Goal: Find specific page/section: Find specific page/section

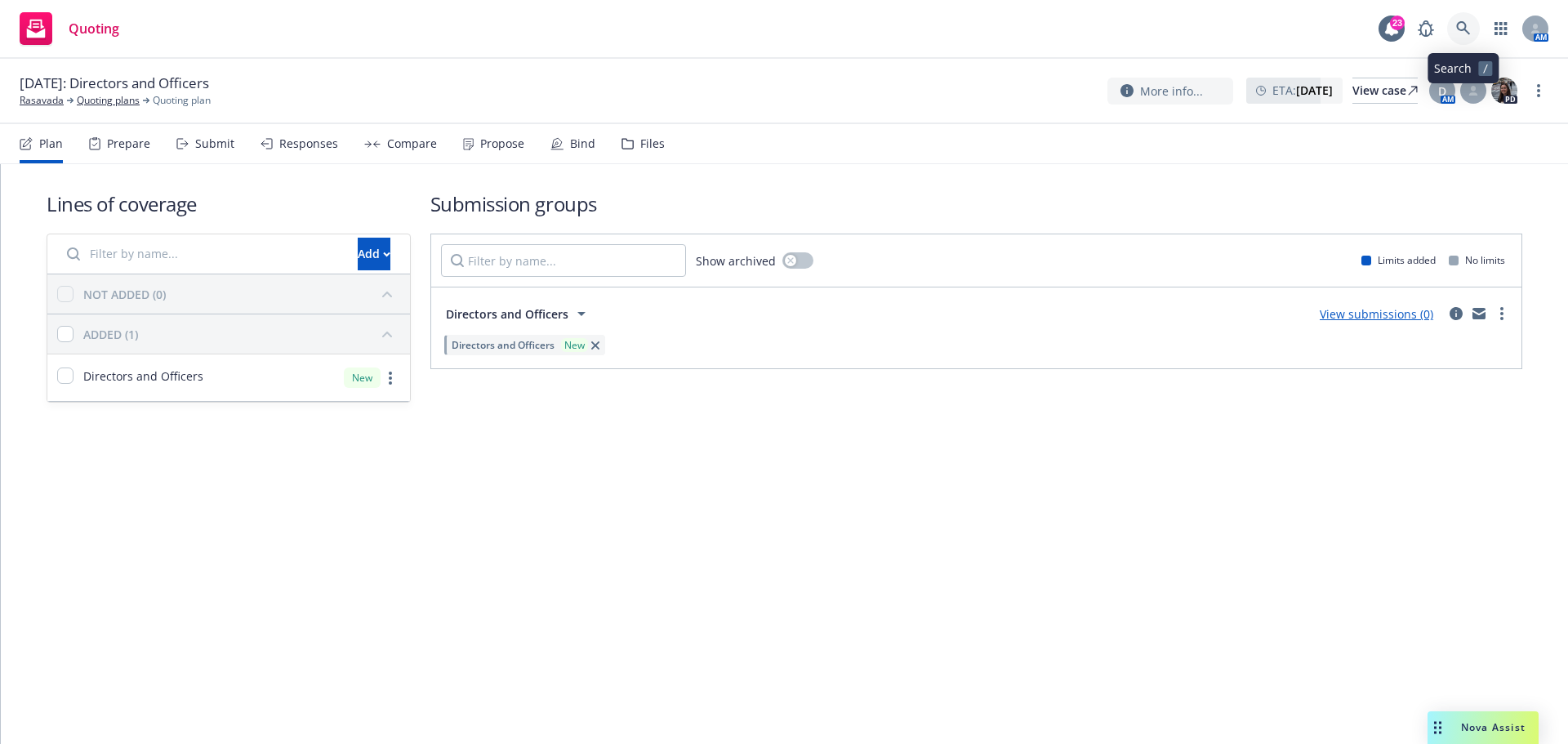
click at [1453, 31] on link at bounding box center [1463, 28] width 32 height 32
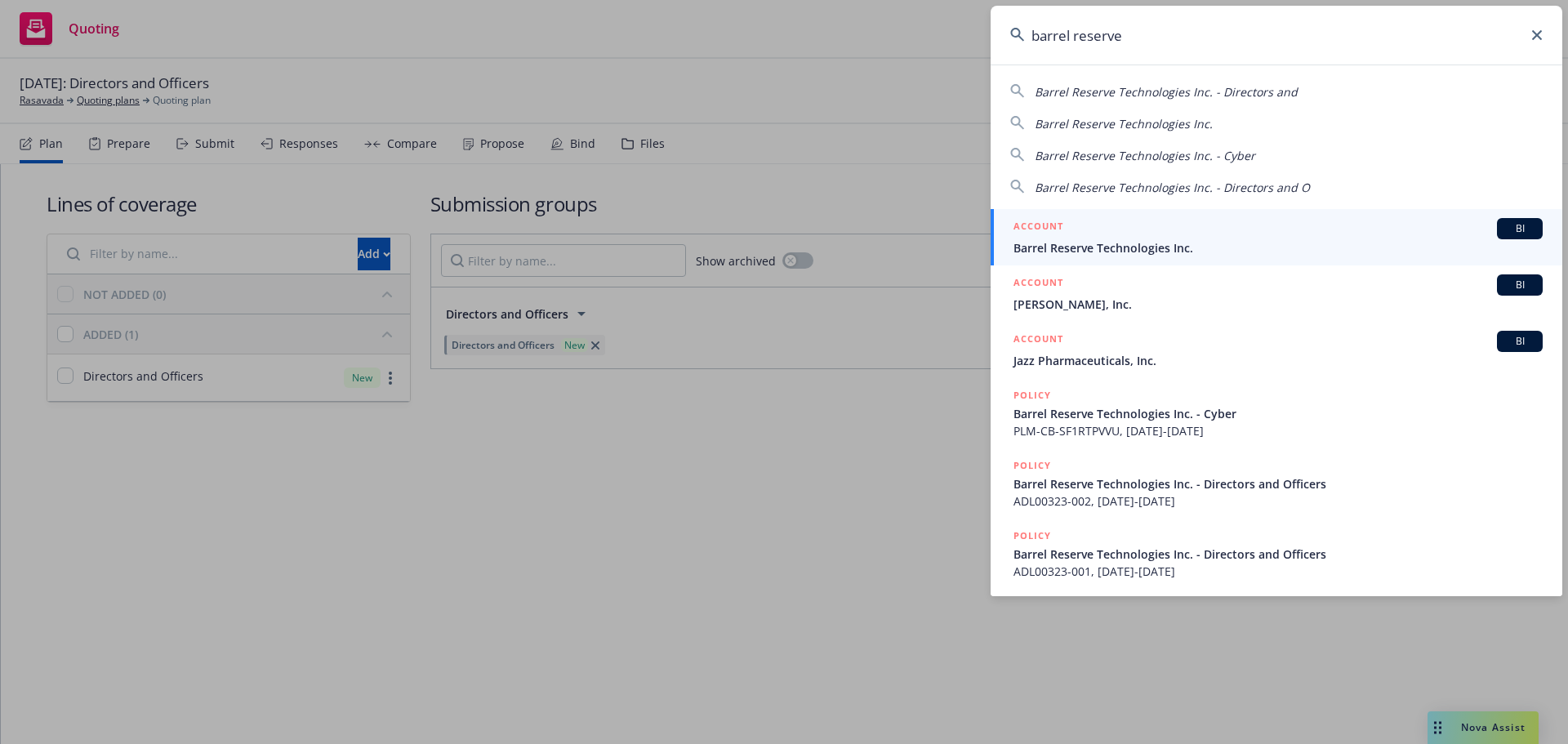
type input "barrel reserve"
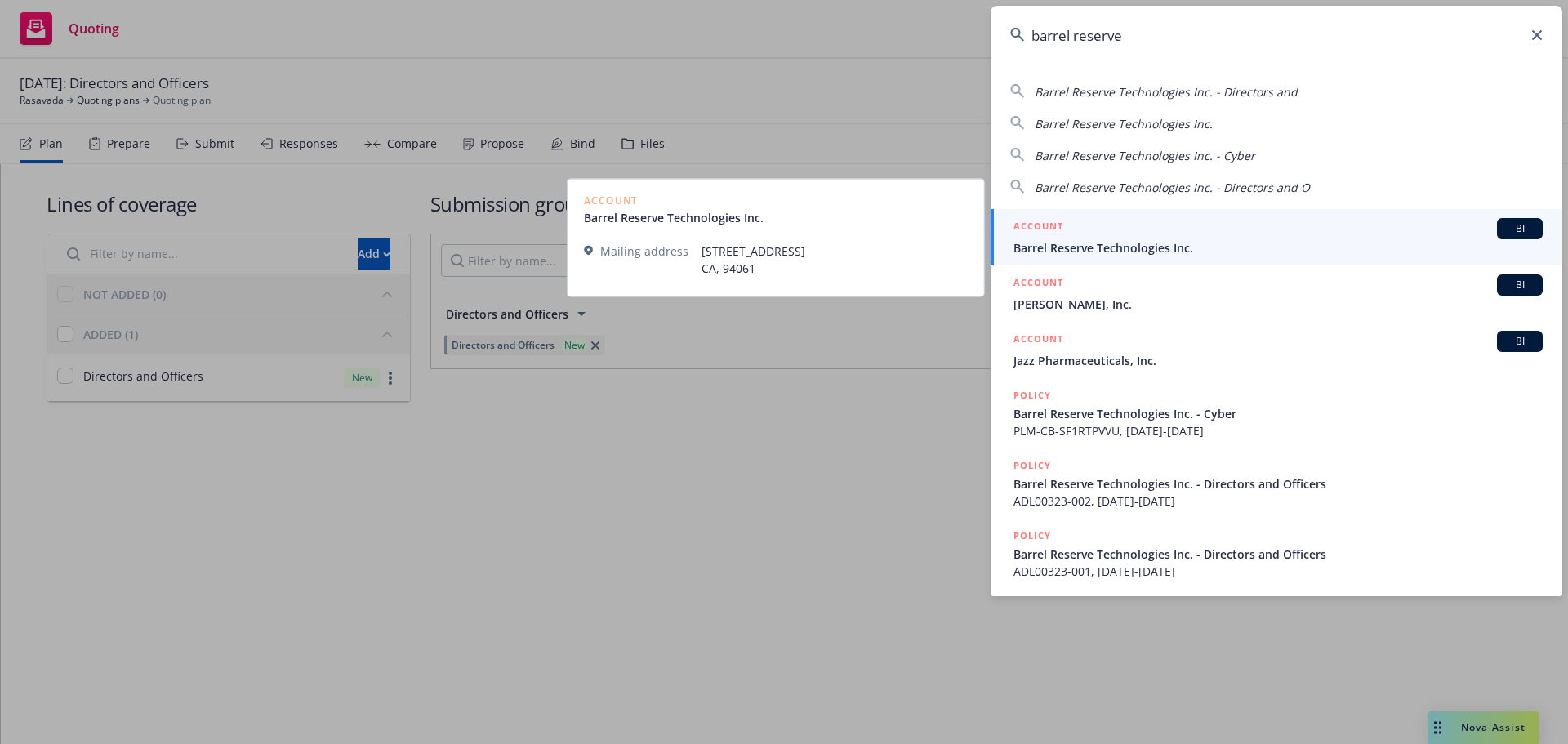
click at [1114, 238] on div "ACCOUNT BI" at bounding box center [1277, 229] width 529 height 21
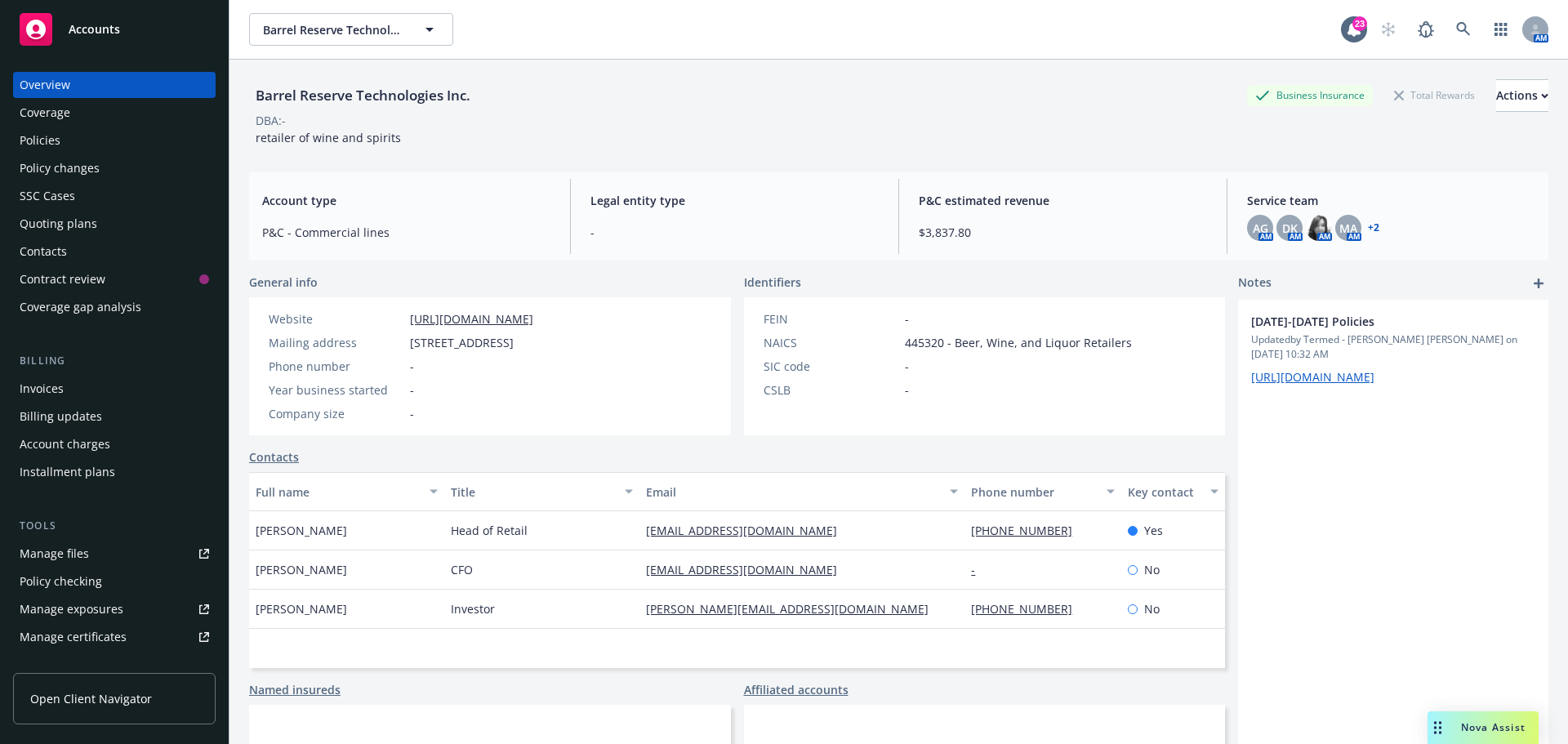
click at [52, 141] on div "Policies" at bounding box center [40, 140] width 41 height 26
